Goal: Task Accomplishment & Management: Manage account settings

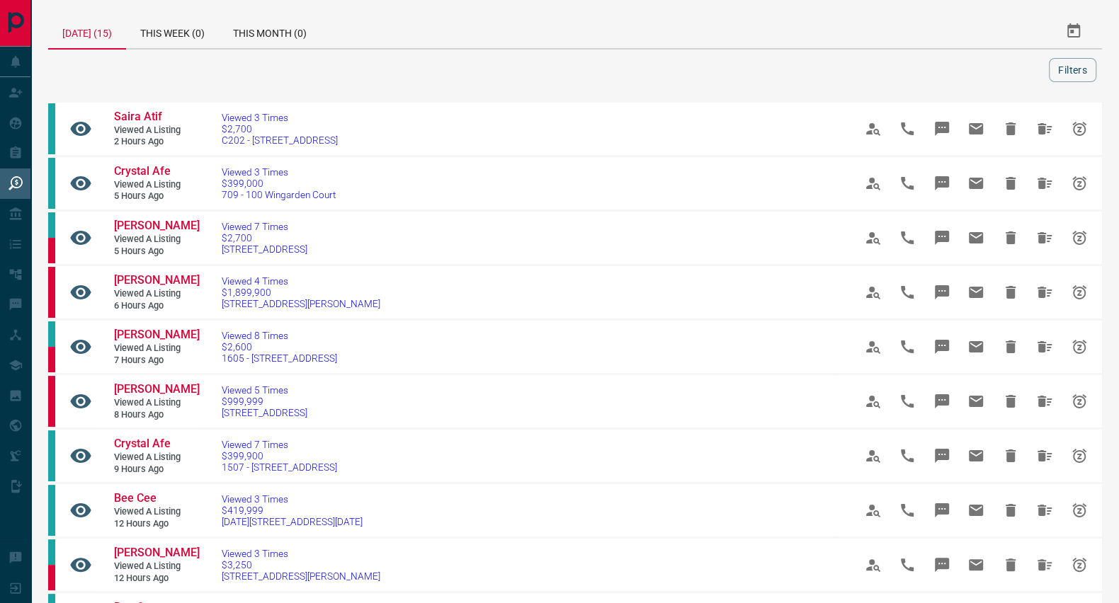
drag, startPoint x: 378, startPoint y: 133, endPoint x: 217, endPoint y: 130, distance: 160.1
click at [217, 130] on td "Viewed 3 Times $2,700 C202 - [STREET_ADDRESS]" at bounding box center [516, 129] width 632 height 55
copy link "$2,700 C202 - [STREET_ADDRESS]"
click at [136, 115] on span "Saira Atif" at bounding box center [138, 116] width 48 height 13
drag, startPoint x: 356, startPoint y: 188, endPoint x: 217, endPoint y: 184, distance: 138.2
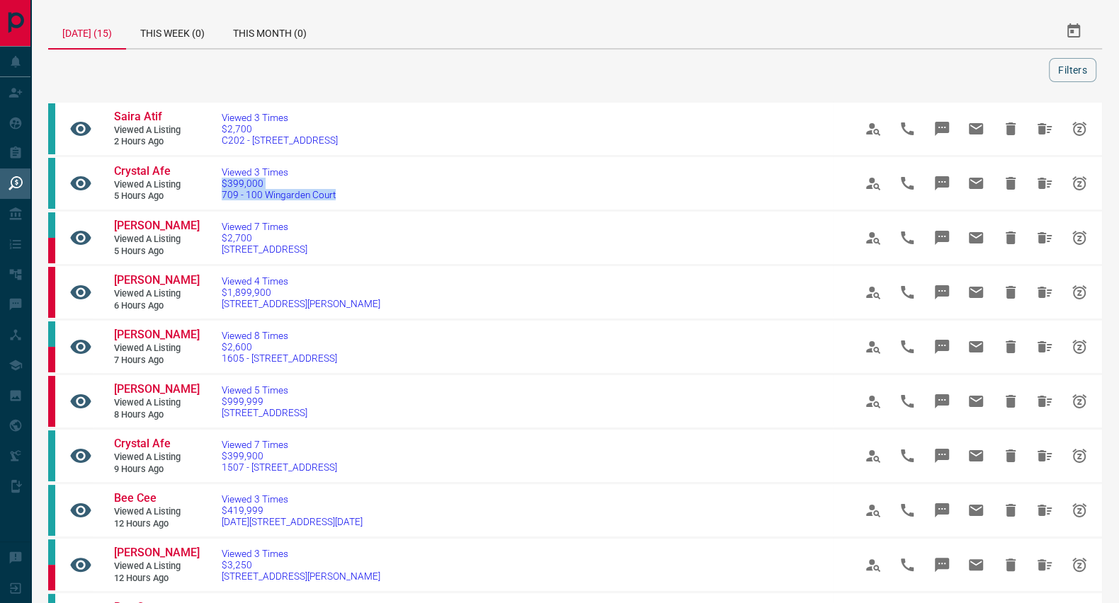
click at [217, 184] on td "Viewed 3 Times $399,000 [STREET_ADDRESS]" at bounding box center [516, 184] width 632 height 55
copy link "$399,000 [STREET_ADDRESS]"
click at [157, 170] on span "Crystal Afe" at bounding box center [142, 170] width 57 height 13
drag, startPoint x: 312, startPoint y: 295, endPoint x: 231, endPoint y: 300, distance: 80.9
click at [231, 300] on td "Viewed 4 Times $1,899,900 [STREET_ADDRESS][PERSON_NAME]" at bounding box center [516, 293] width 632 height 55
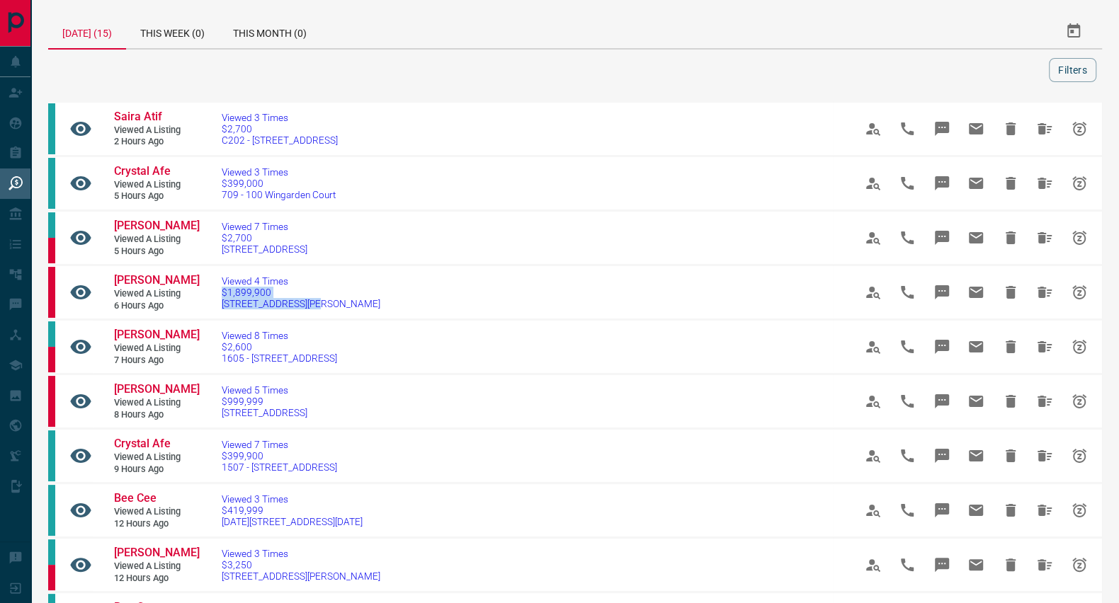
drag, startPoint x: 336, startPoint y: 297, endPoint x: 215, endPoint y: 289, distance: 120.7
click at [215, 289] on td "Viewed 4 Times $1,899,900 [STREET_ADDRESS][PERSON_NAME]" at bounding box center [516, 293] width 632 height 55
copy link "$1,899,900 [STREET_ADDRESS][PERSON_NAME]"
click at [165, 274] on span "[PERSON_NAME]" at bounding box center [157, 279] width 86 height 13
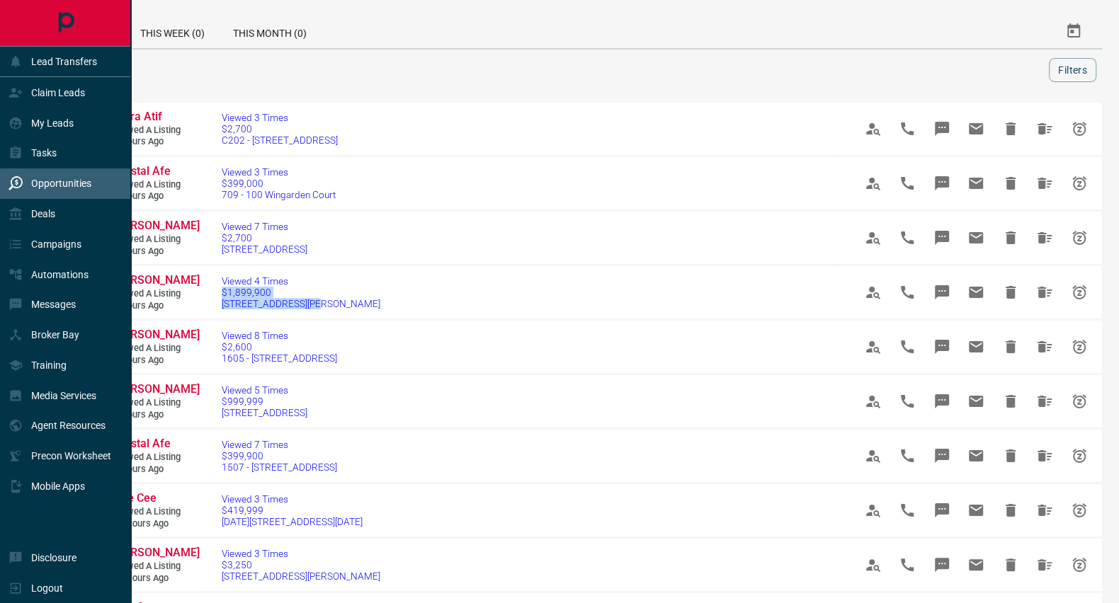
click at [37, 123] on p "My Leads" at bounding box center [52, 123] width 42 height 11
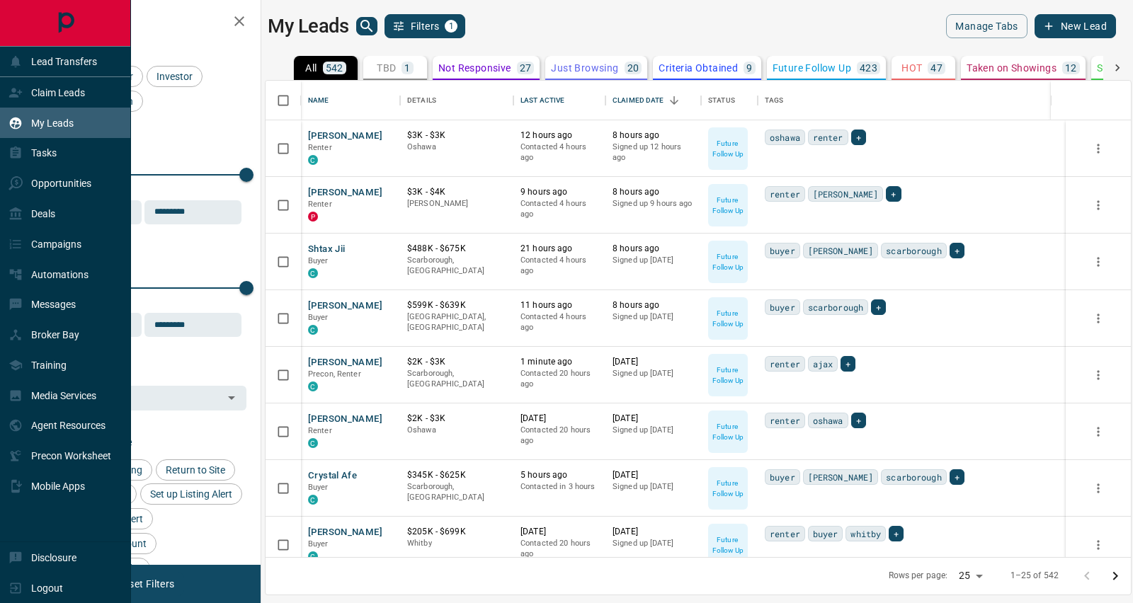
scroll to position [463, 851]
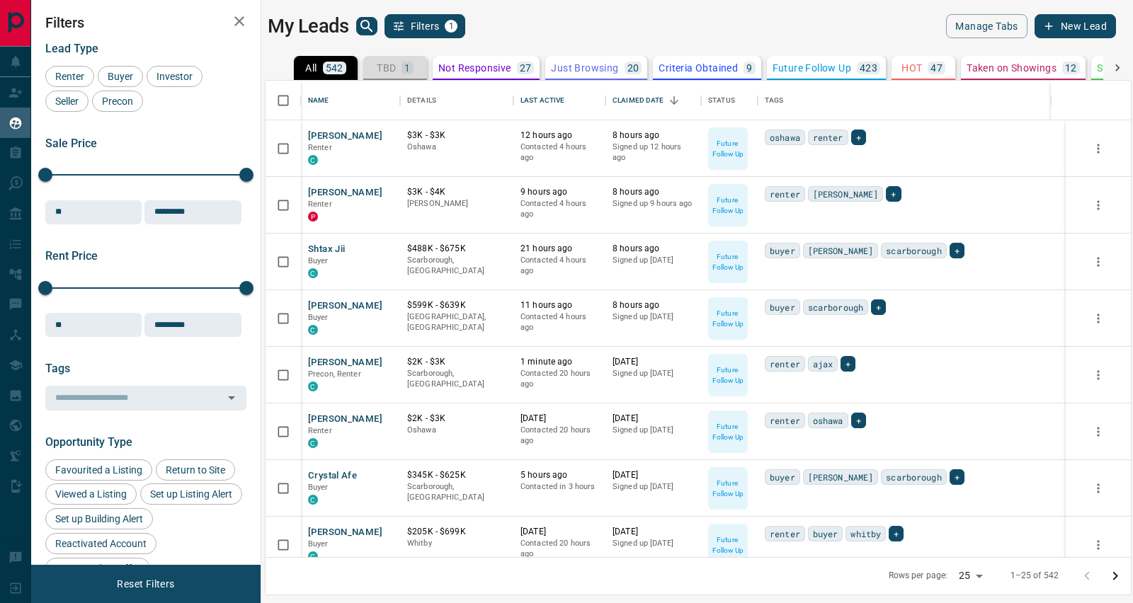
click at [398, 60] on button "TBD 1" at bounding box center [395, 68] width 64 height 24
